Goal: Information Seeking & Learning: Understand process/instructions

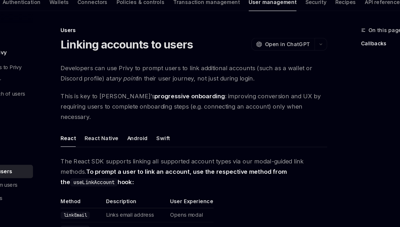
click at [176, 70] on span "Developers can use Privy to prompt users to link additional accounts (such as a…" at bounding box center [196, 74] width 191 height 15
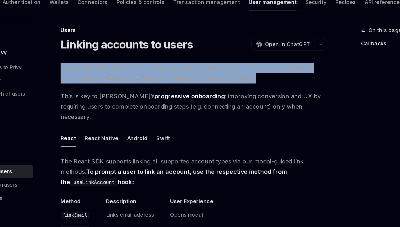
drag, startPoint x: 176, startPoint y: 70, endPoint x: 223, endPoint y: 75, distance: 46.4
click at [223, 75] on span "Developers can use Privy to prompt users to link additional accounts (such as a…" at bounding box center [196, 74] width 191 height 15
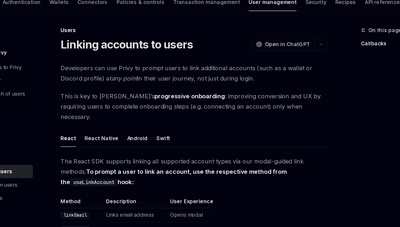
click at [209, 70] on span "Developers can use Privy to prompt users to link additional accounts (such as a…" at bounding box center [196, 74] width 191 height 15
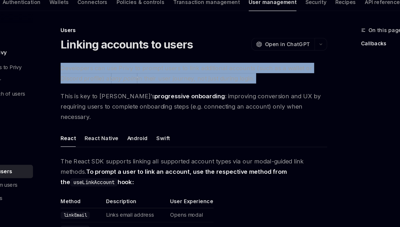
drag, startPoint x: 209, startPoint y: 70, endPoint x: 209, endPoint y: 80, distance: 10.3
click at [209, 79] on span "Developers can use Privy to prompt users to link additional accounts (such as a…" at bounding box center [196, 74] width 191 height 15
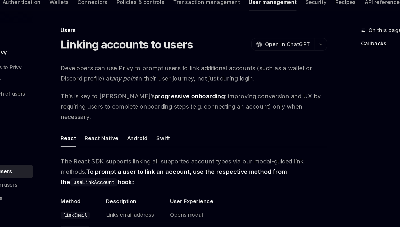
click at [207, 88] on span "This is key to Privy’s progressive onboarding : improving conversion and UX by …" at bounding box center [196, 98] width 191 height 22
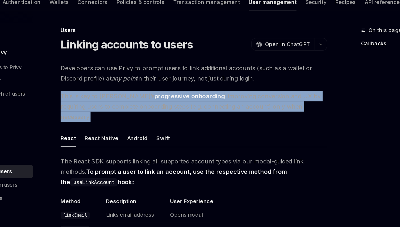
click at [207, 88] on span "This is key to Privy’s progressive onboarding : improving conversion and UX by …" at bounding box center [196, 98] width 191 height 22
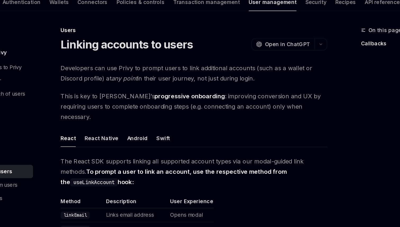
click at [255, 53] on span "Open in ChatGPT" at bounding box center [264, 53] width 32 height 5
